Goal: Check status: Check status

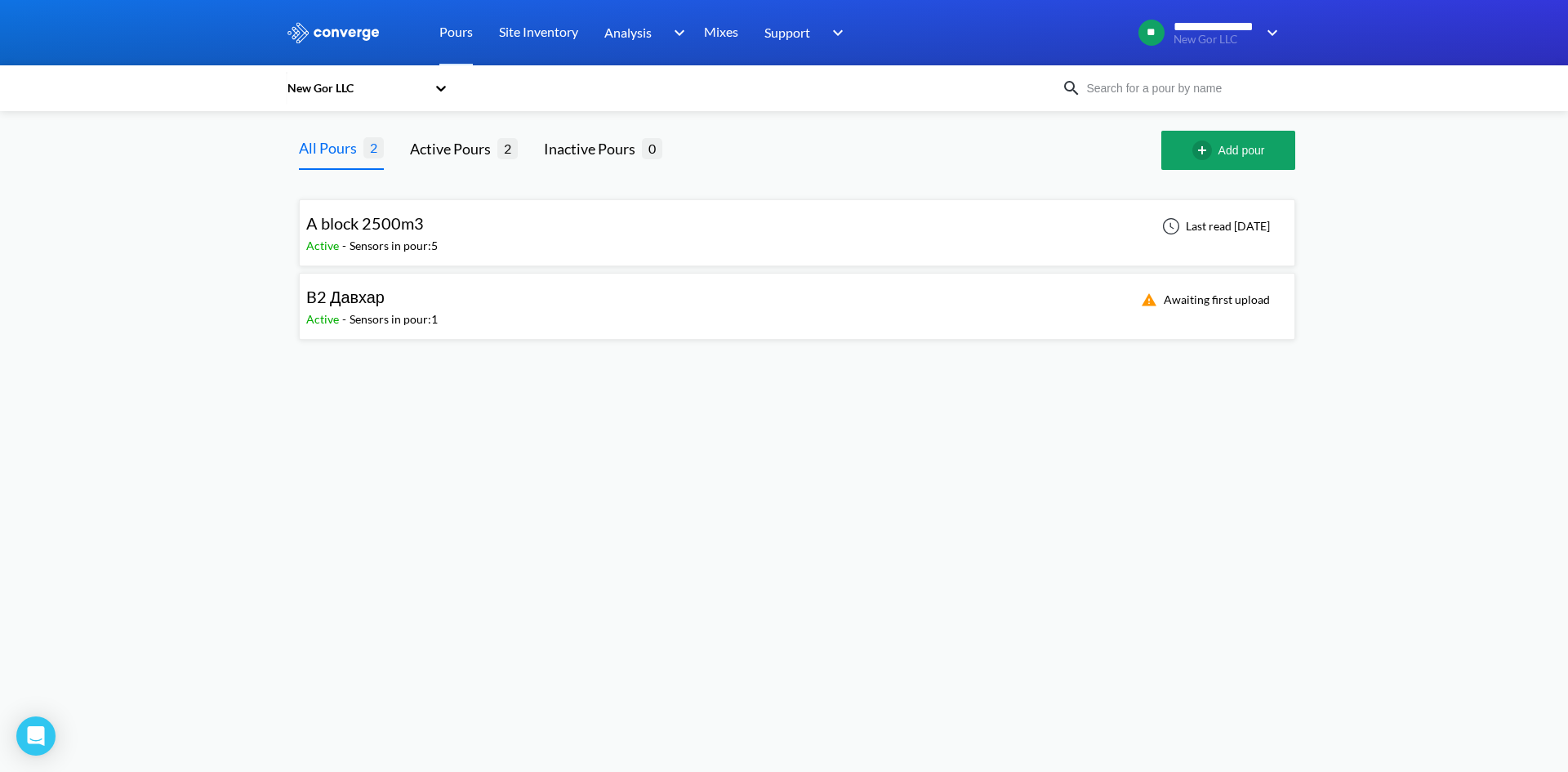
click at [460, 86] on div "New Gor LLC" at bounding box center [674, 88] width 776 height 38
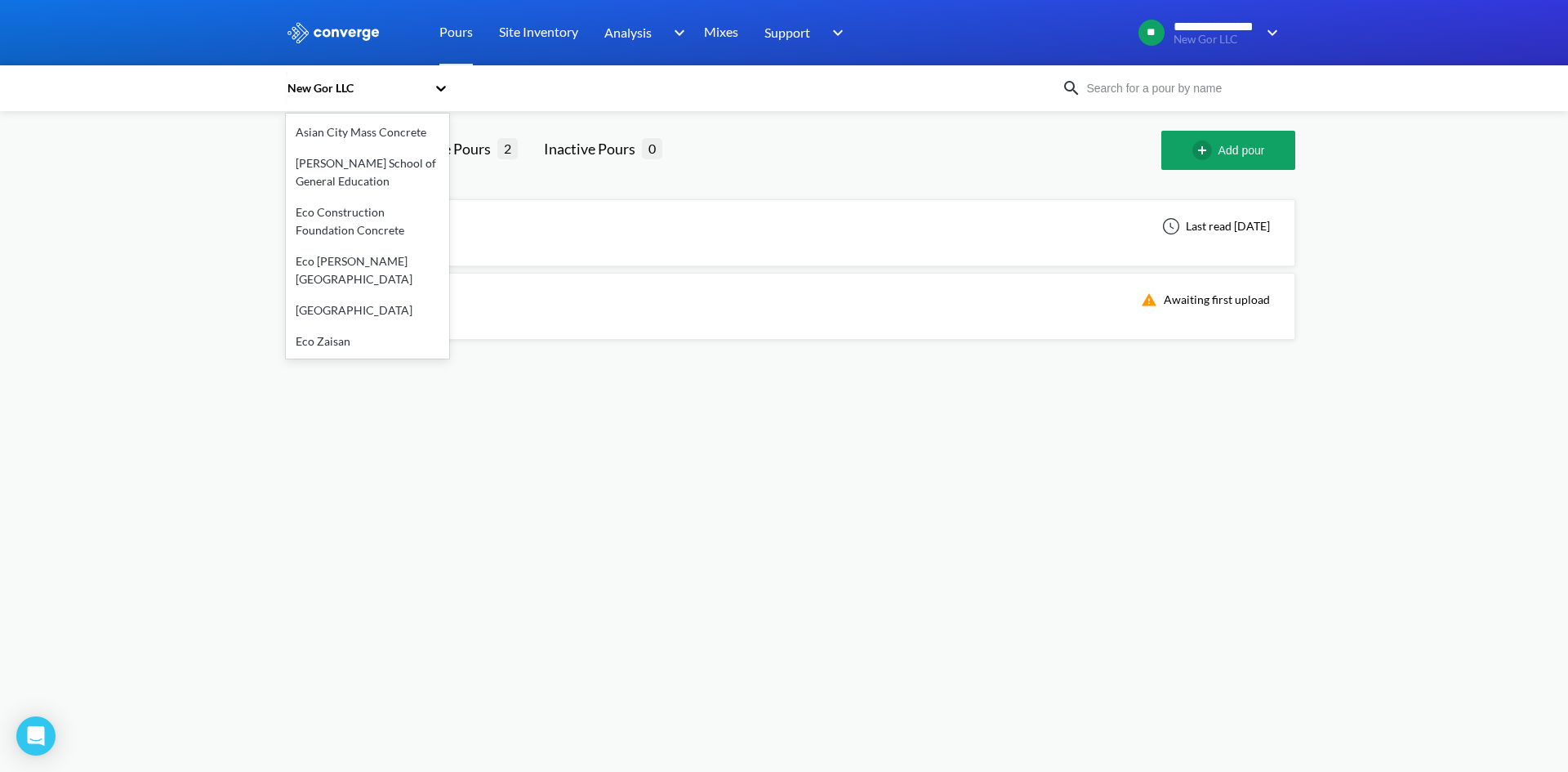
click at [436, 85] on icon at bounding box center [441, 88] width 17 height 17
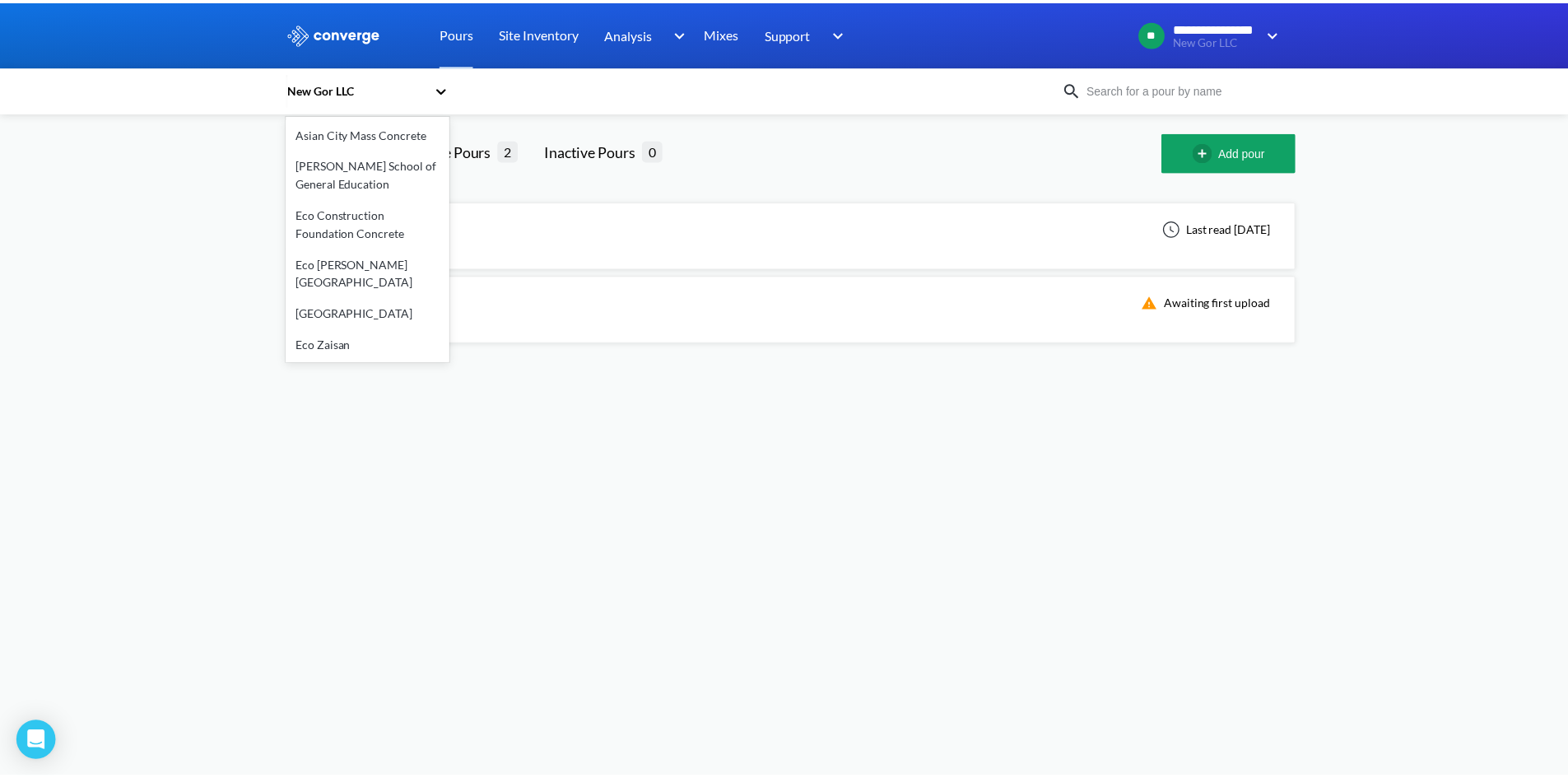
scroll to position [165, 0]
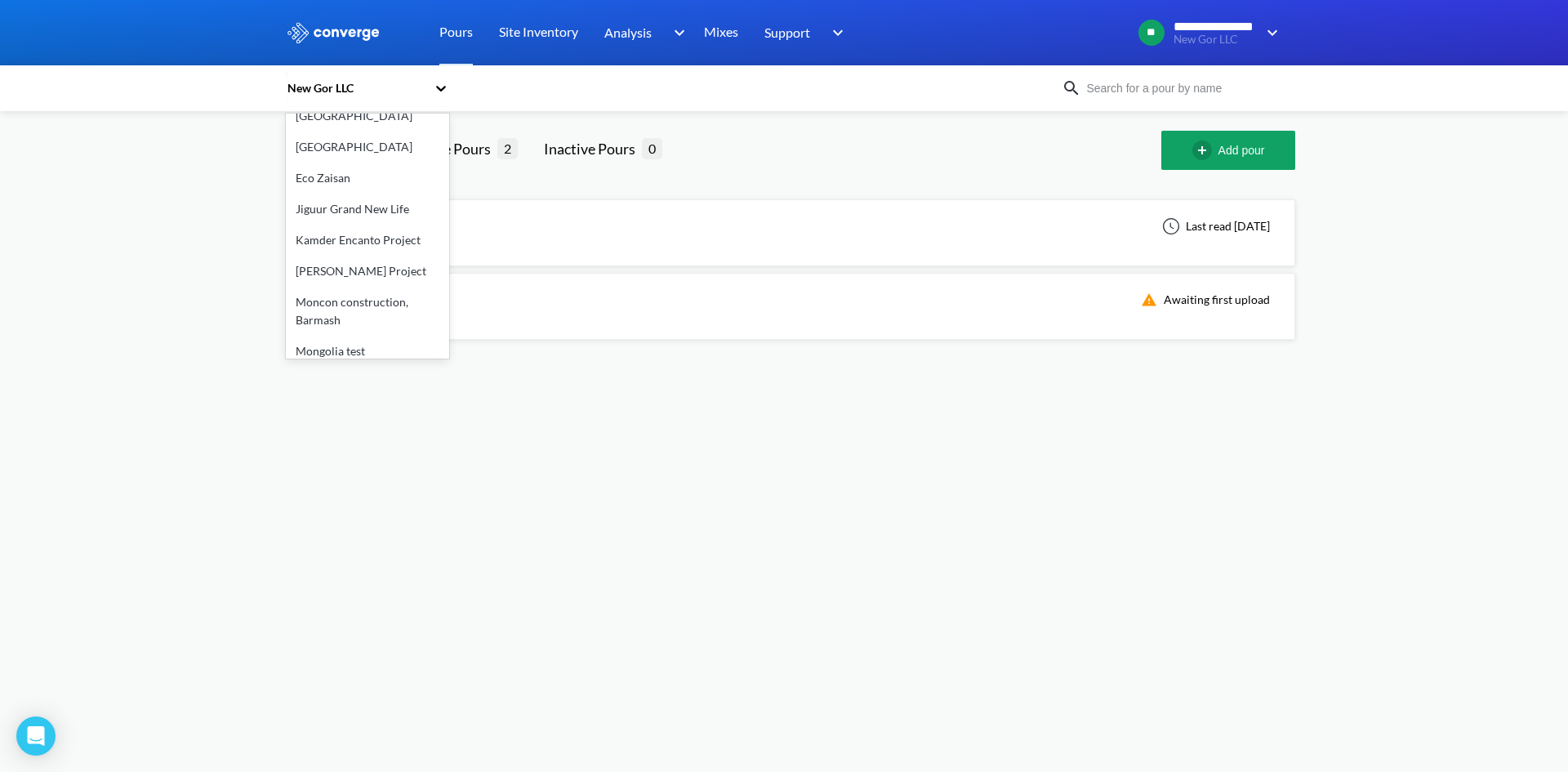
click at [338, 131] on div "[GEOGRAPHIC_DATA]" at bounding box center [368, 146] width 164 height 31
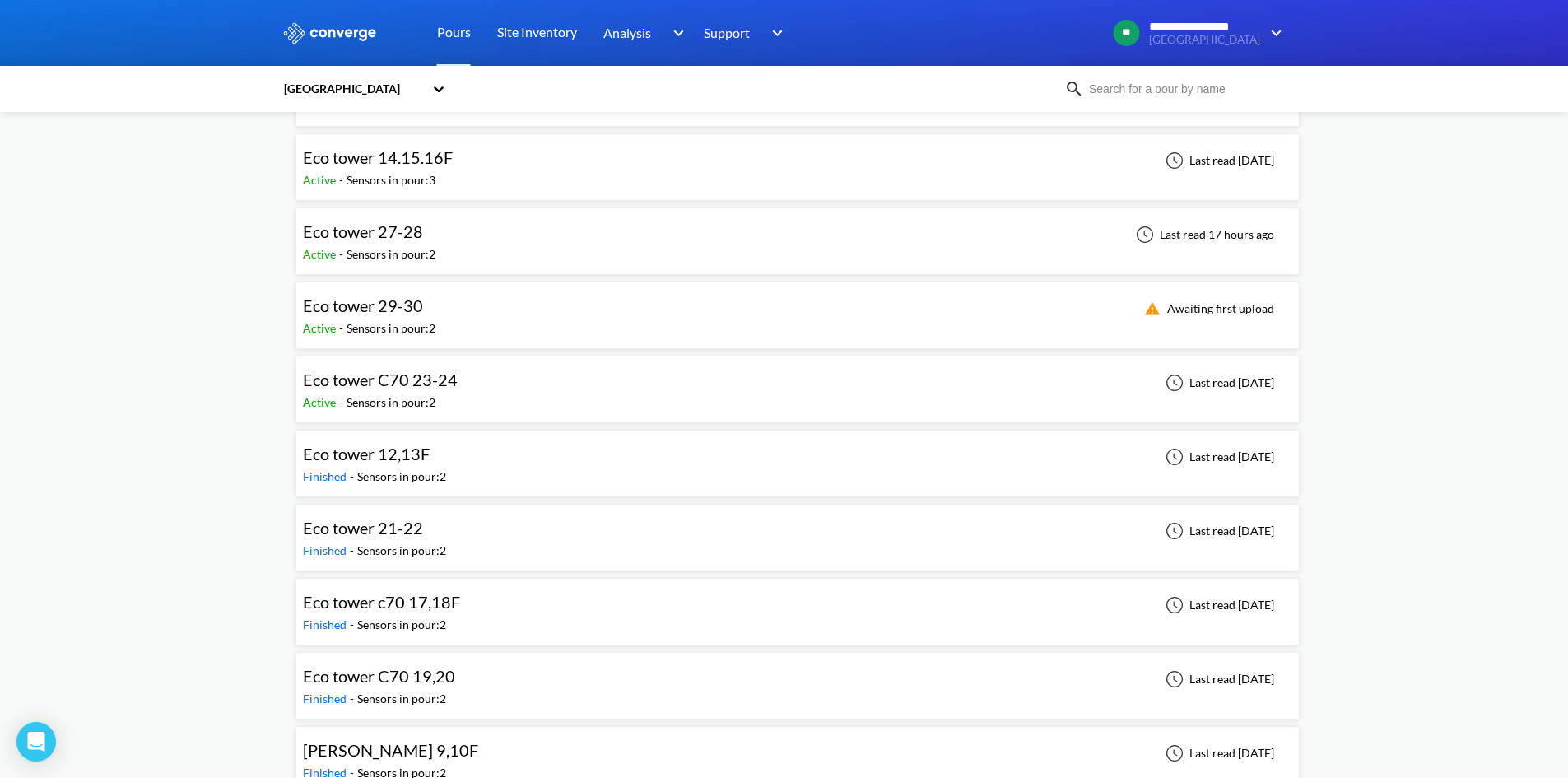
scroll to position [0, 0]
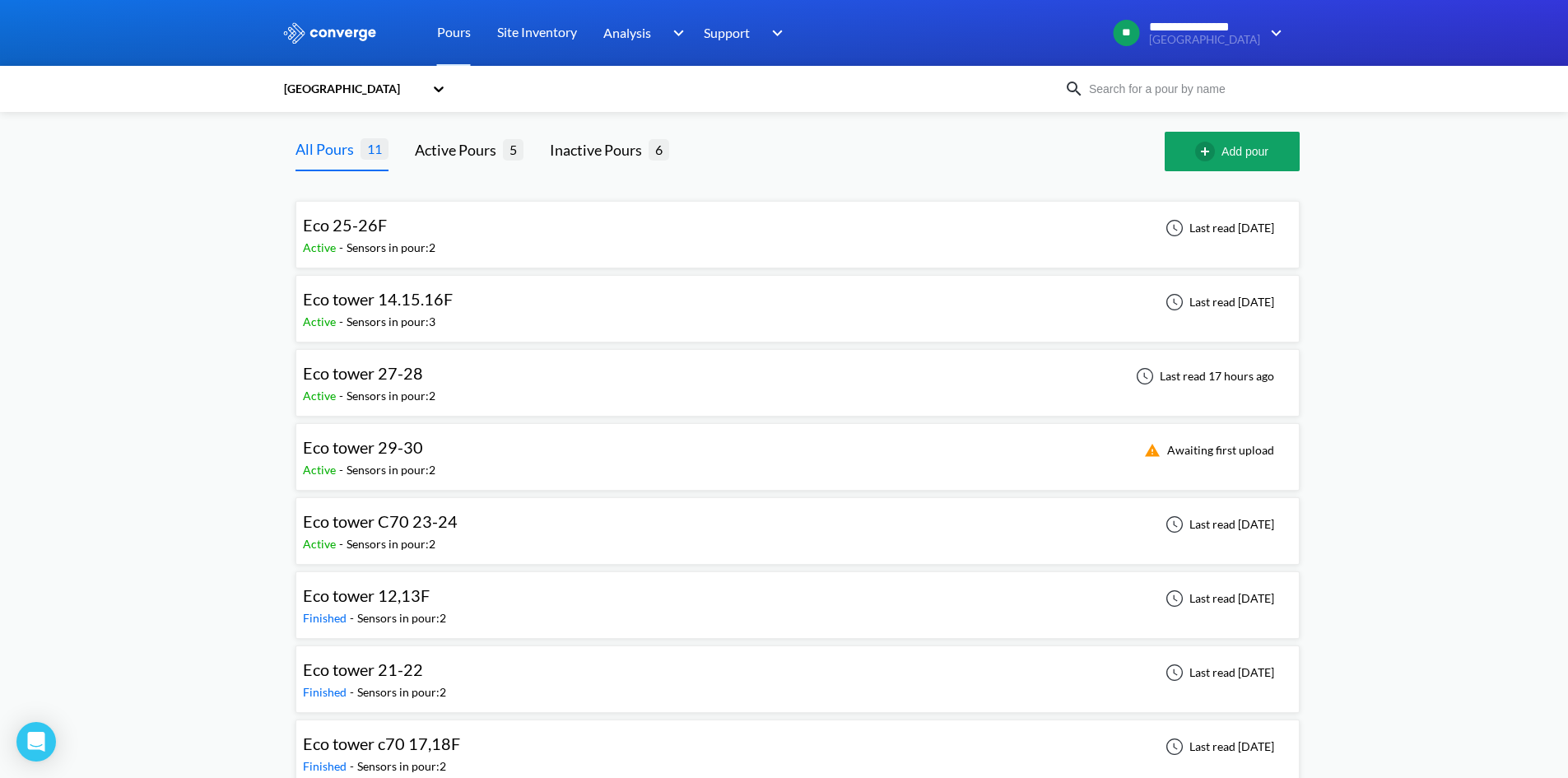
click at [463, 378] on div "Eco tower 27-28 Active - Sensors in pour: 2 Last read 17 hours ago" at bounding box center [798, 383] width 989 height 53
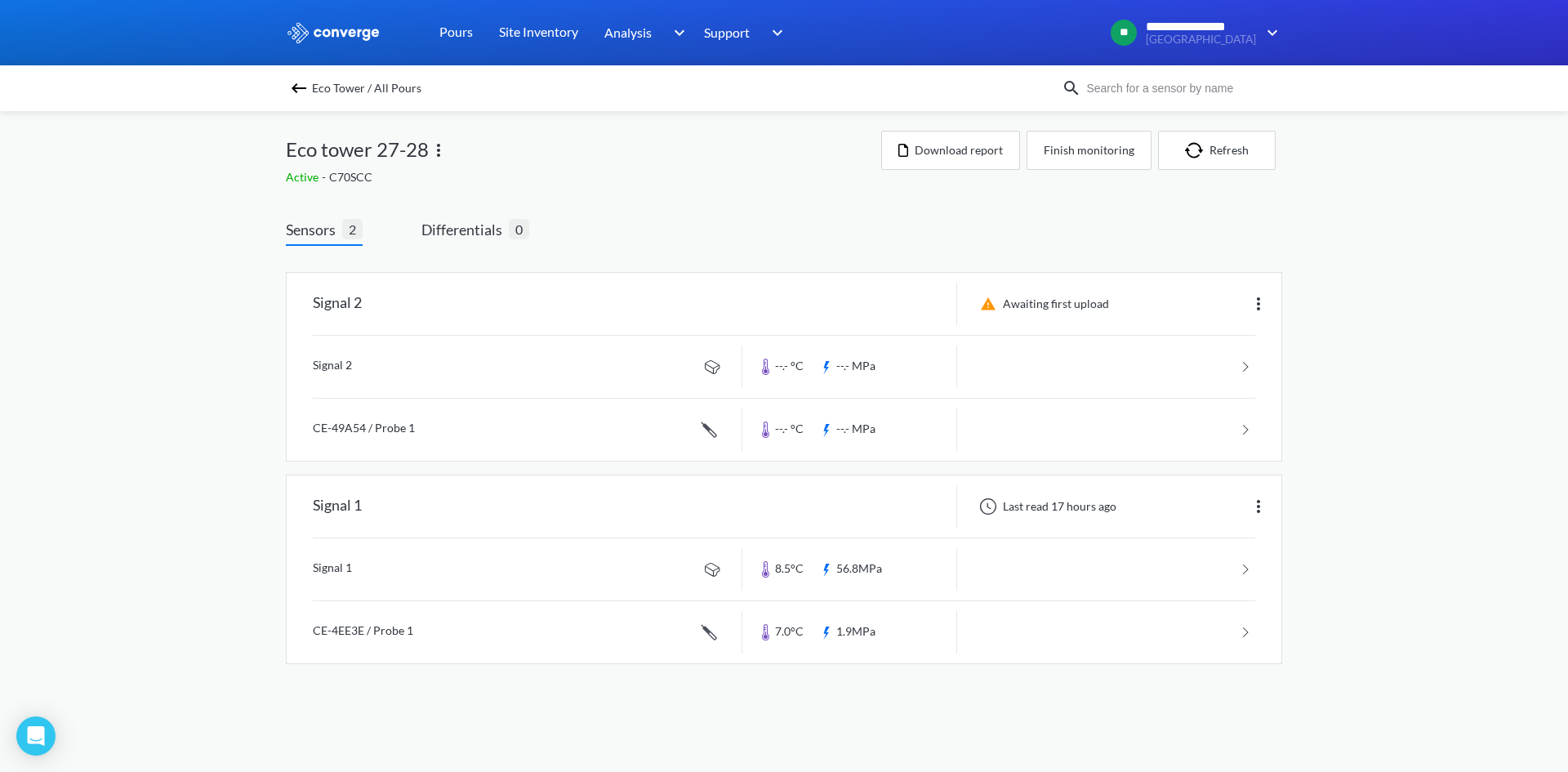
click at [290, 83] on img at bounding box center [298, 88] width 19 height 19
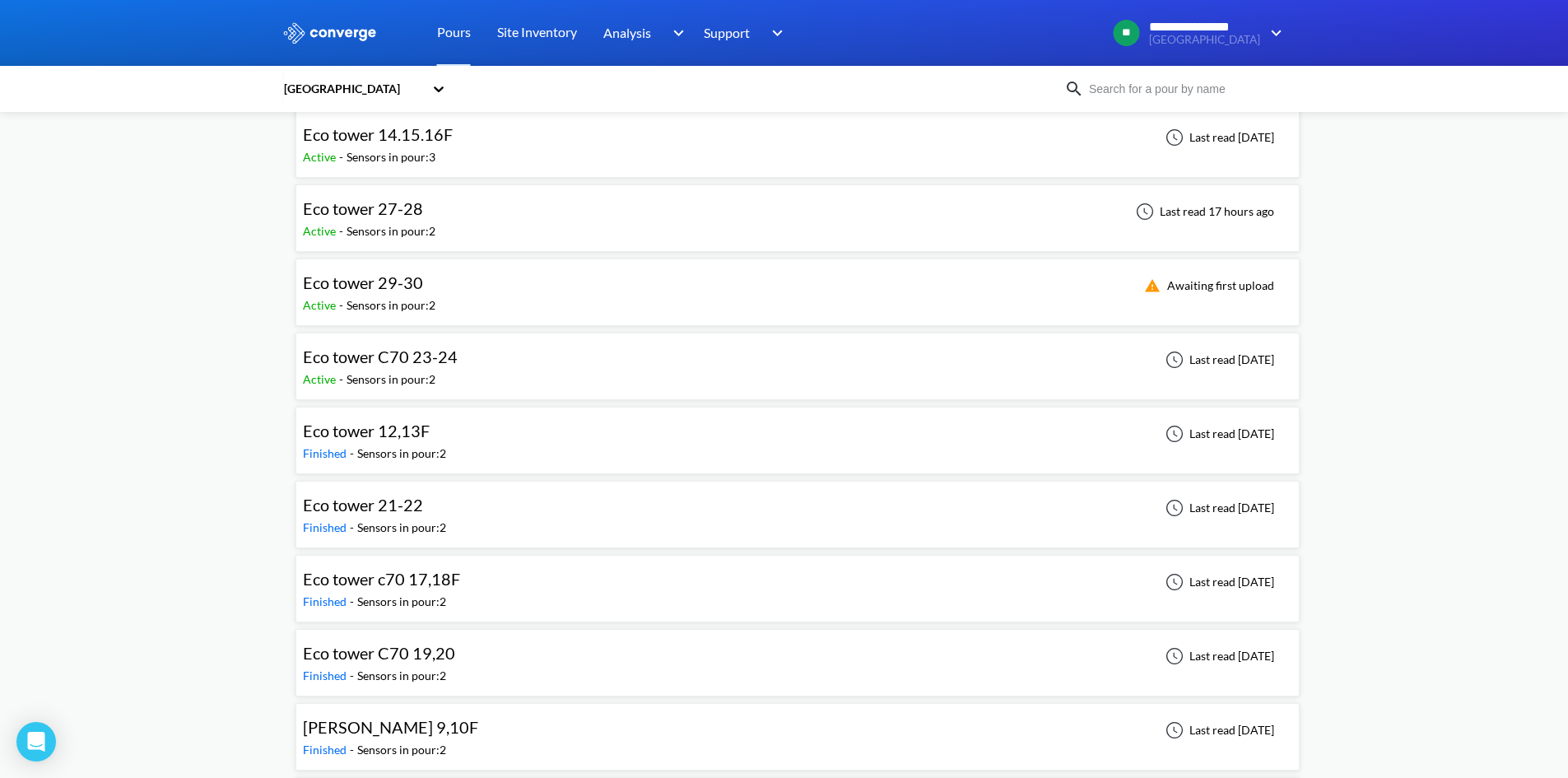
scroll to position [244, 0]
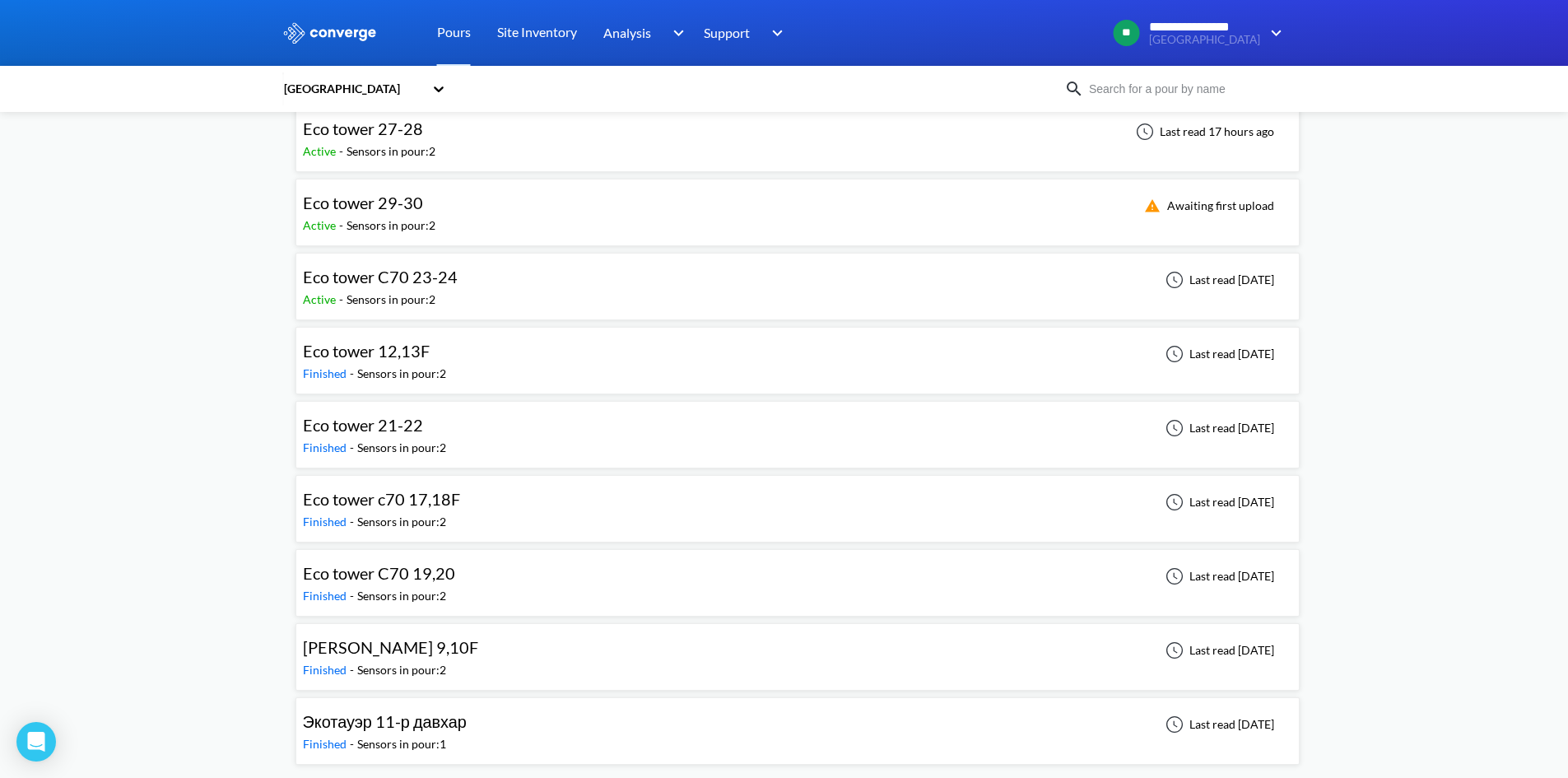
click at [426, 365] on div "Sensors in pour: 2" at bounding box center [401, 374] width 89 height 19
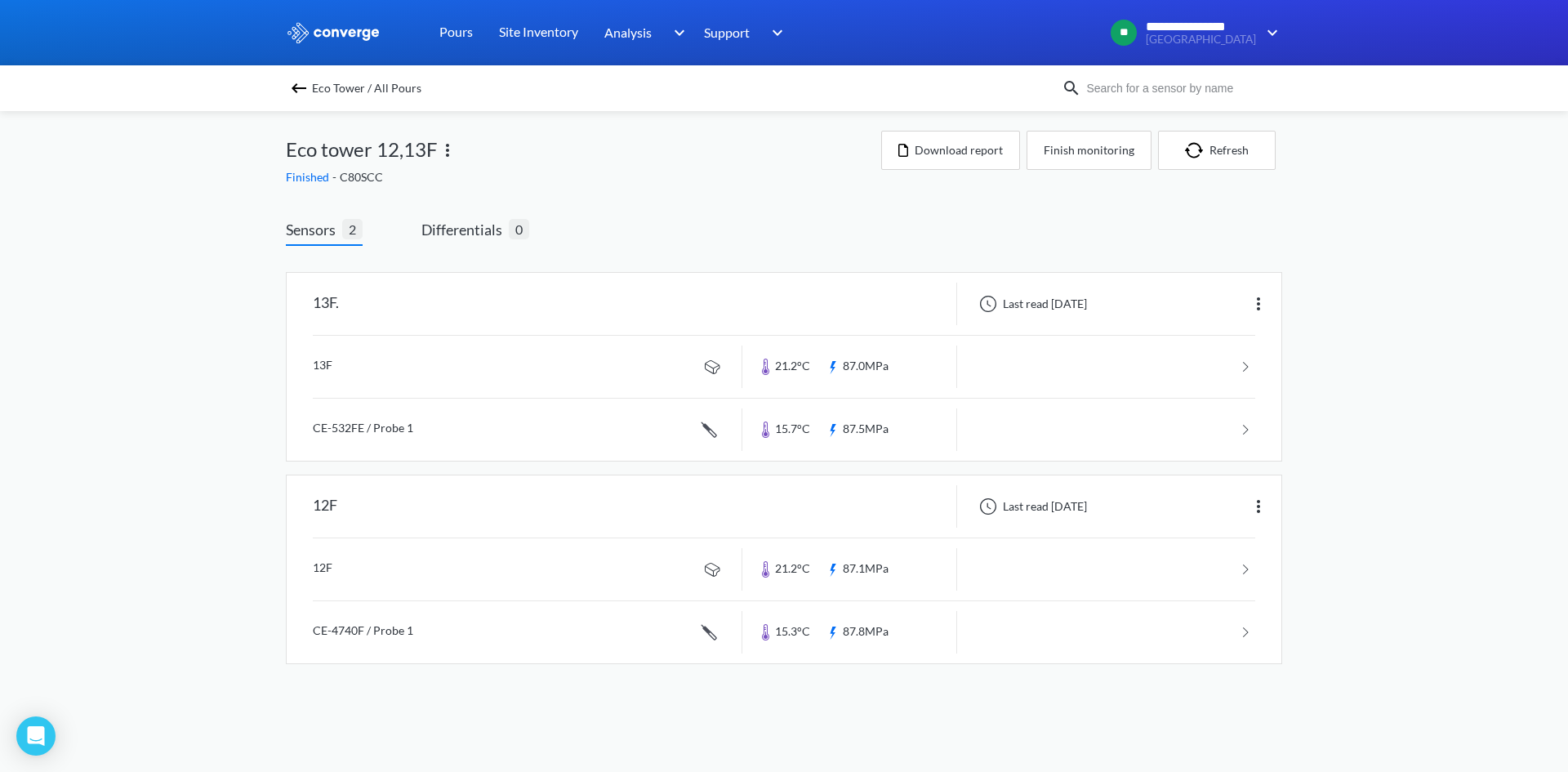
click at [295, 89] on img at bounding box center [298, 88] width 19 height 19
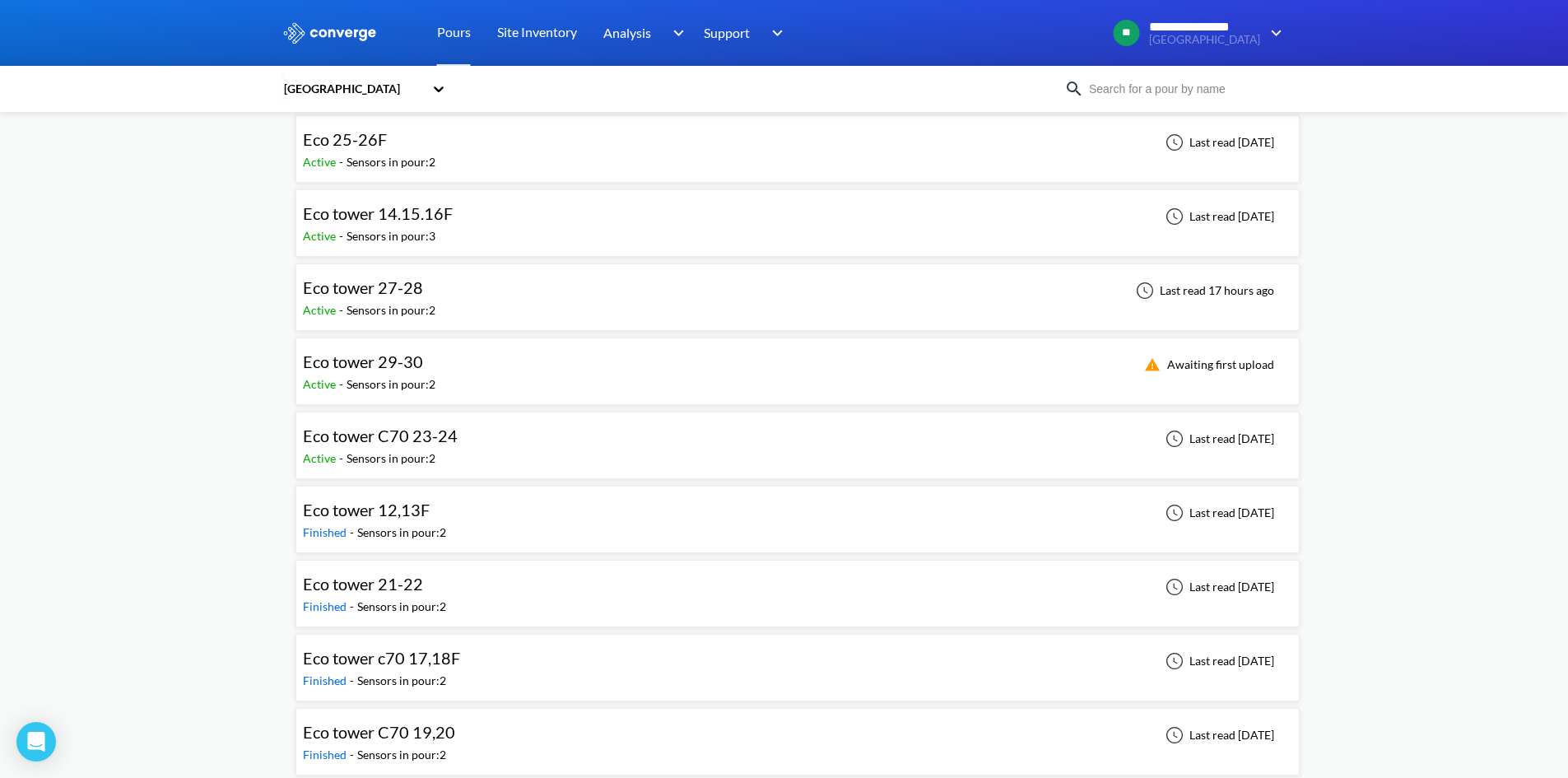
scroll to position [80, 0]
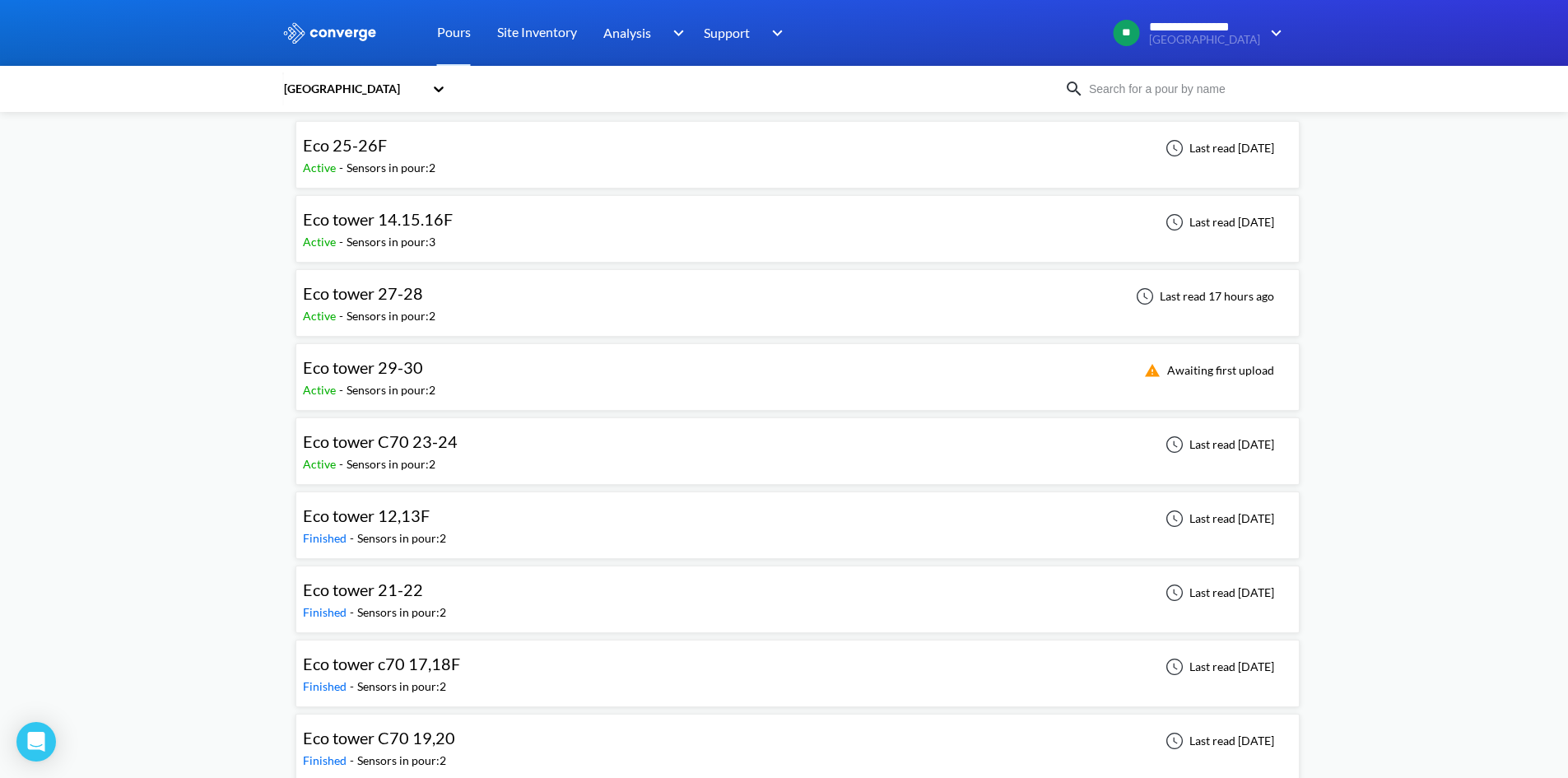
click at [533, 303] on div "Eco tower 27-28 Active - Sensors in pour: 2 Last read 17 hours ago" at bounding box center [798, 303] width 989 height 53
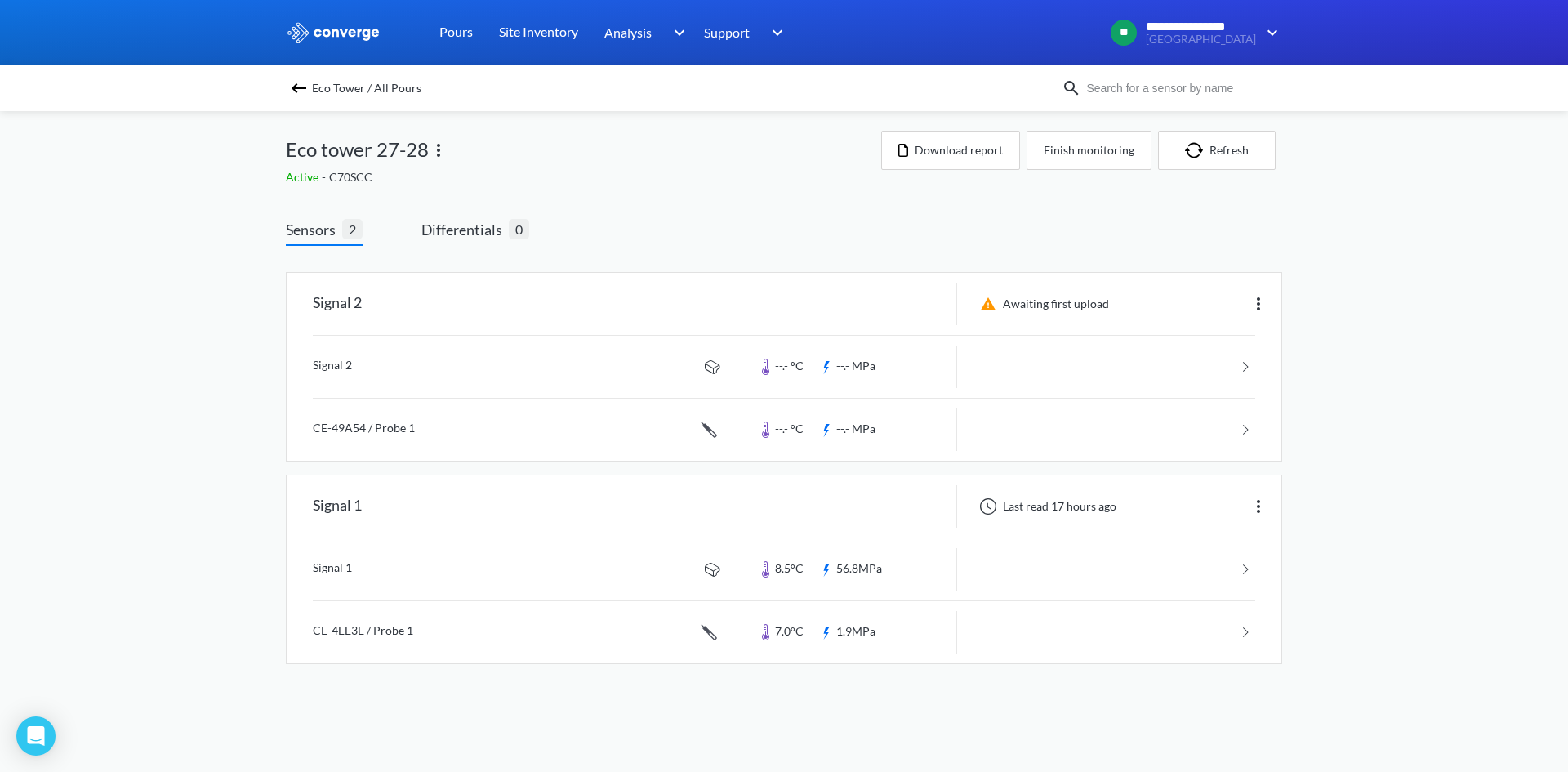
click at [304, 90] on img at bounding box center [298, 88] width 19 height 19
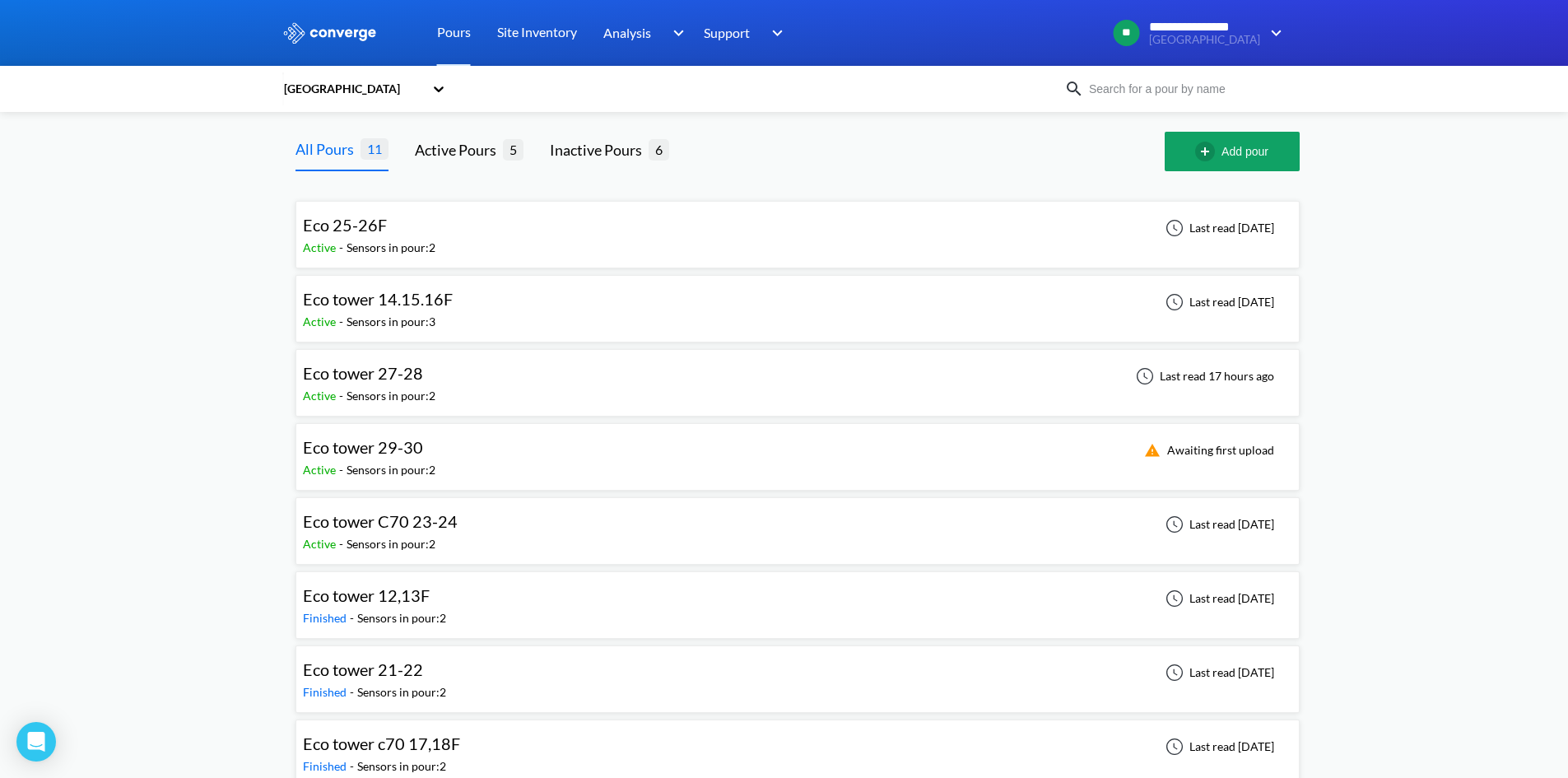
click at [429, 521] on span "Eco tower C70 23-24" at bounding box center [380, 521] width 154 height 19
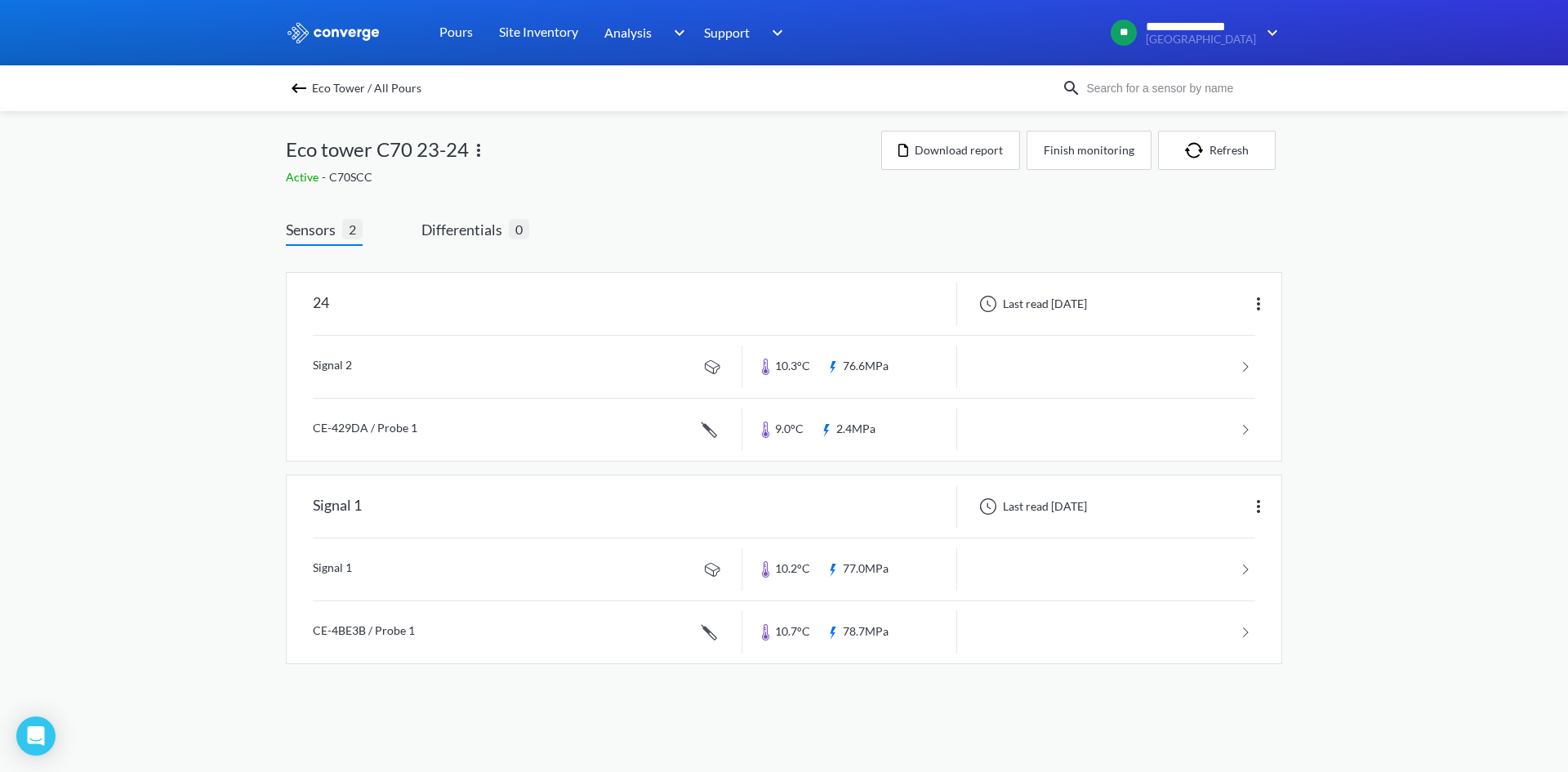
click at [293, 86] on img at bounding box center [298, 88] width 19 height 19
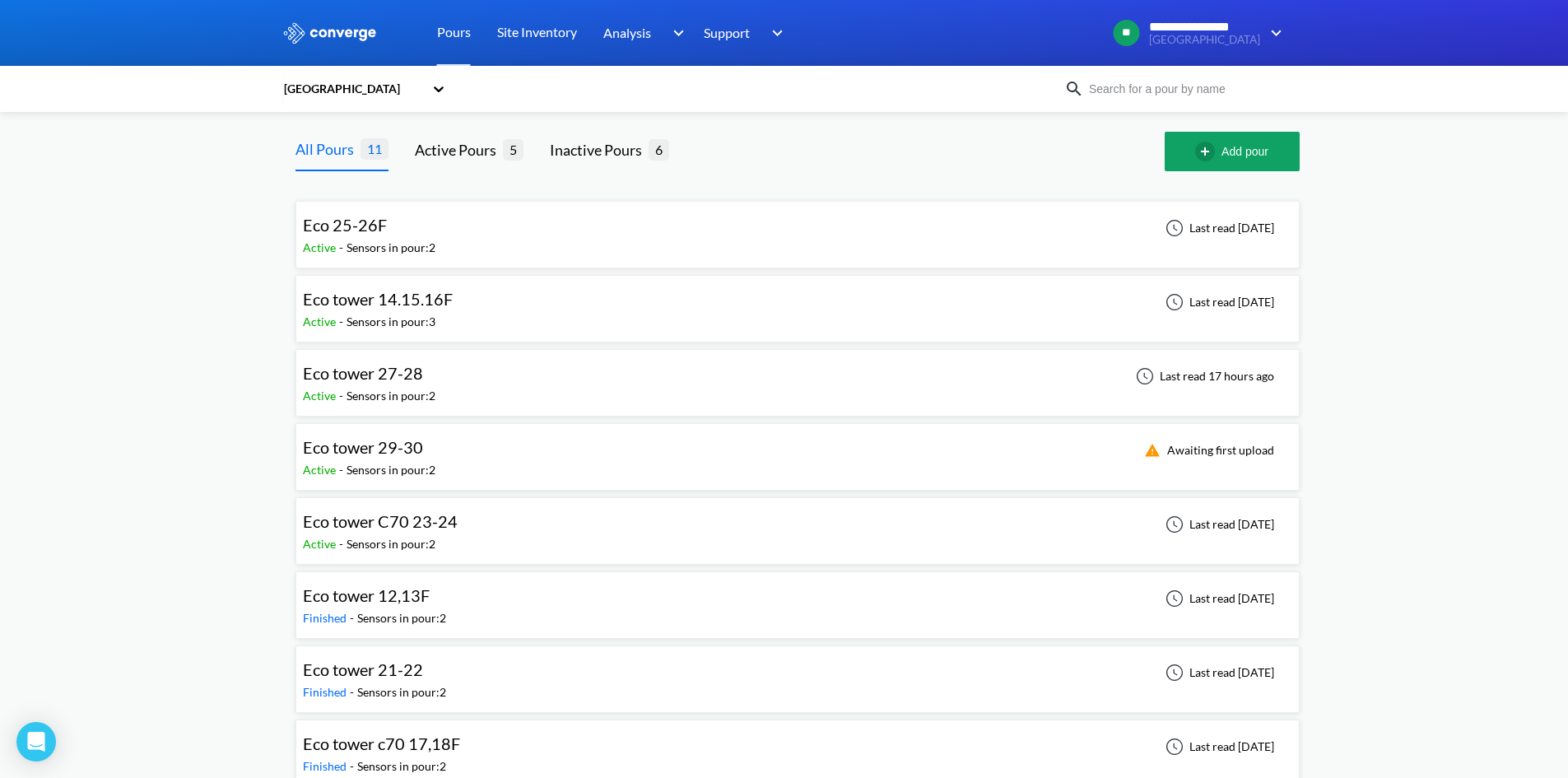
click at [538, 406] on div "Eco tower 27-28 Active - Sensors in pour: 2 Last read 17 hours ago" at bounding box center [798, 383] width 989 height 53
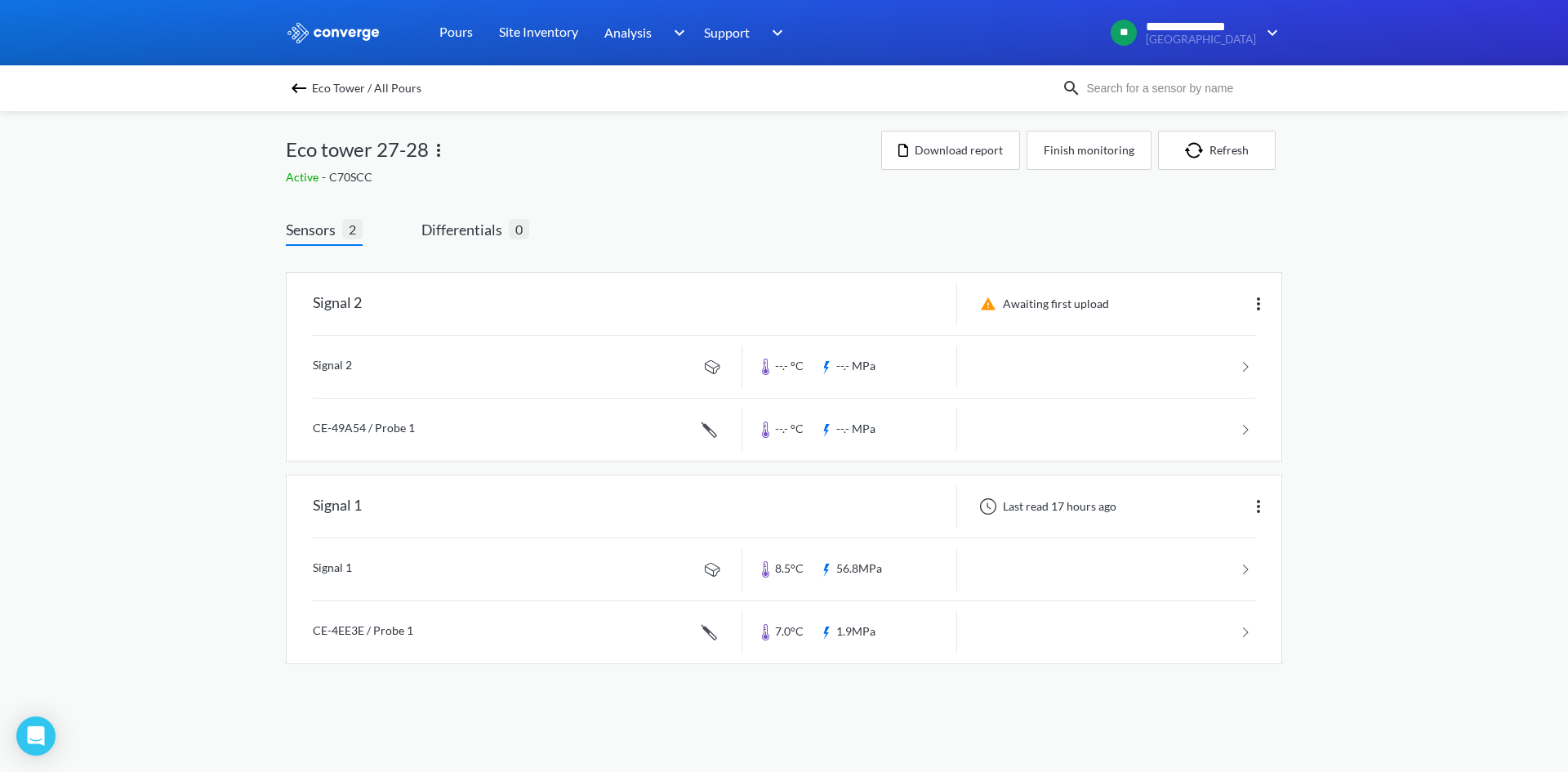
click at [301, 86] on img at bounding box center [298, 88] width 19 height 19
